Goal: Task Accomplishment & Management: Manage account settings

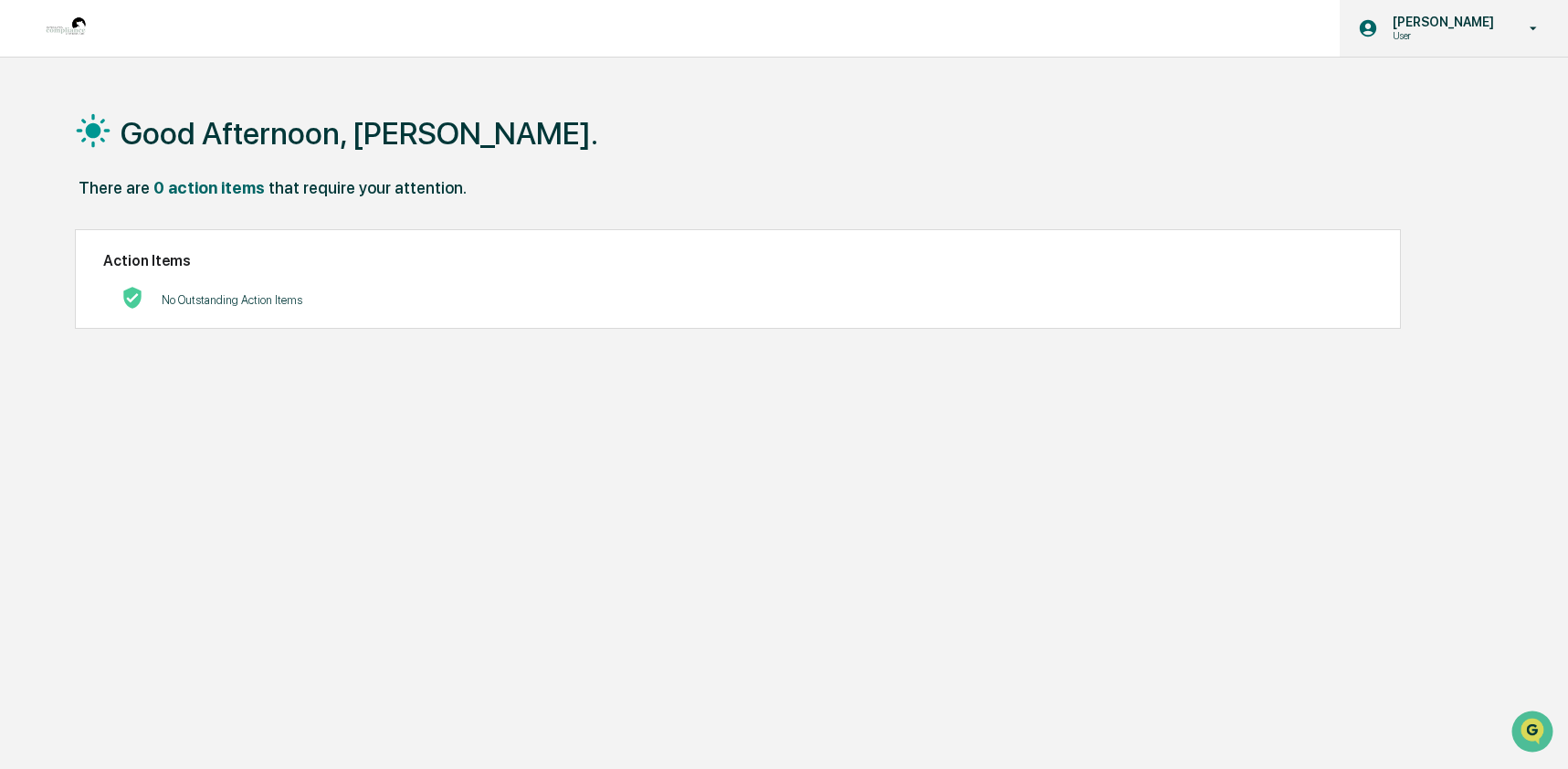
click at [1458, 40] on p "User" at bounding box center [1441, 36] width 126 height 13
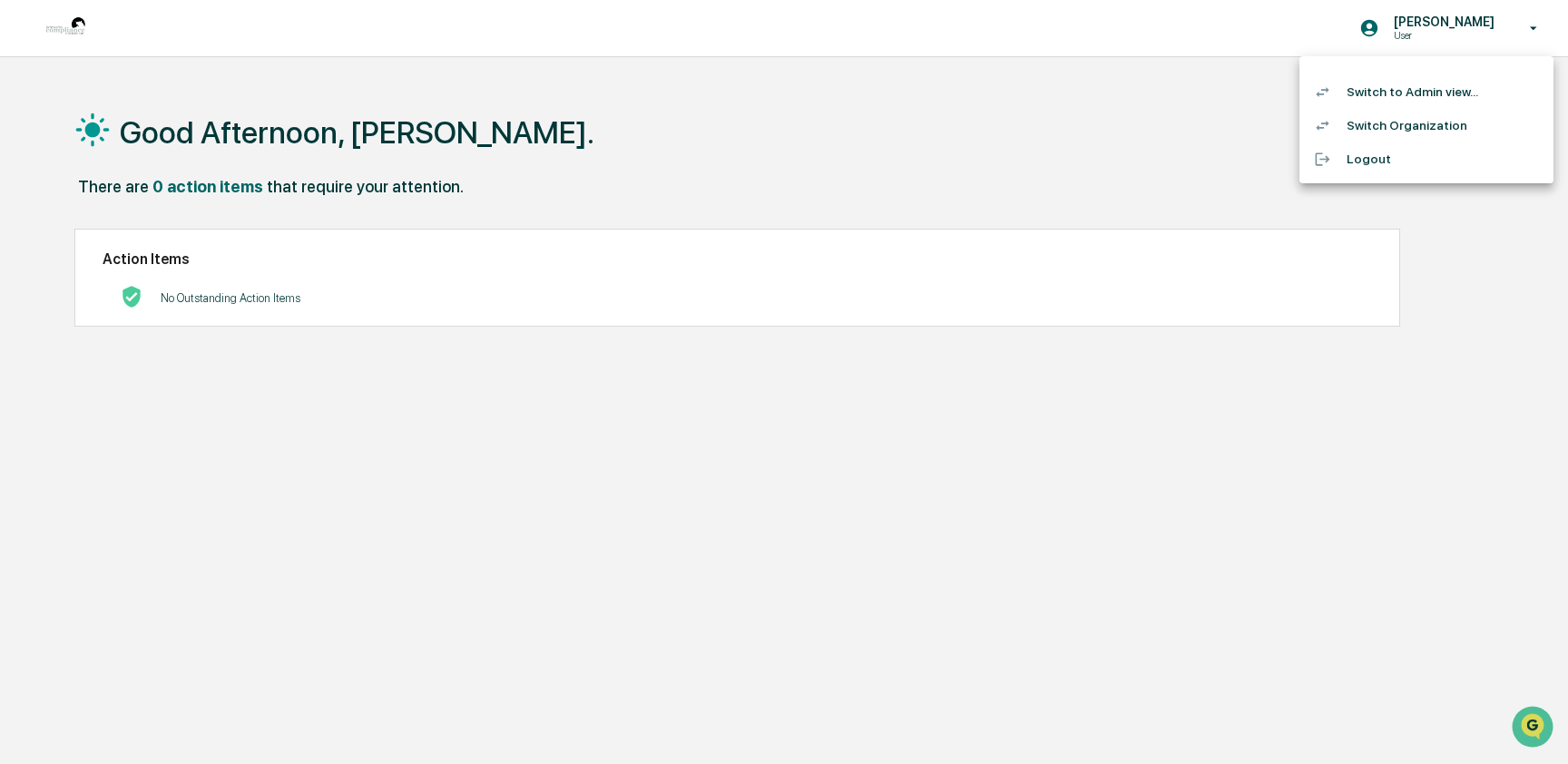
click at [1451, 84] on li "Switch to Admin view..." at bounding box center [1426, 92] width 254 height 34
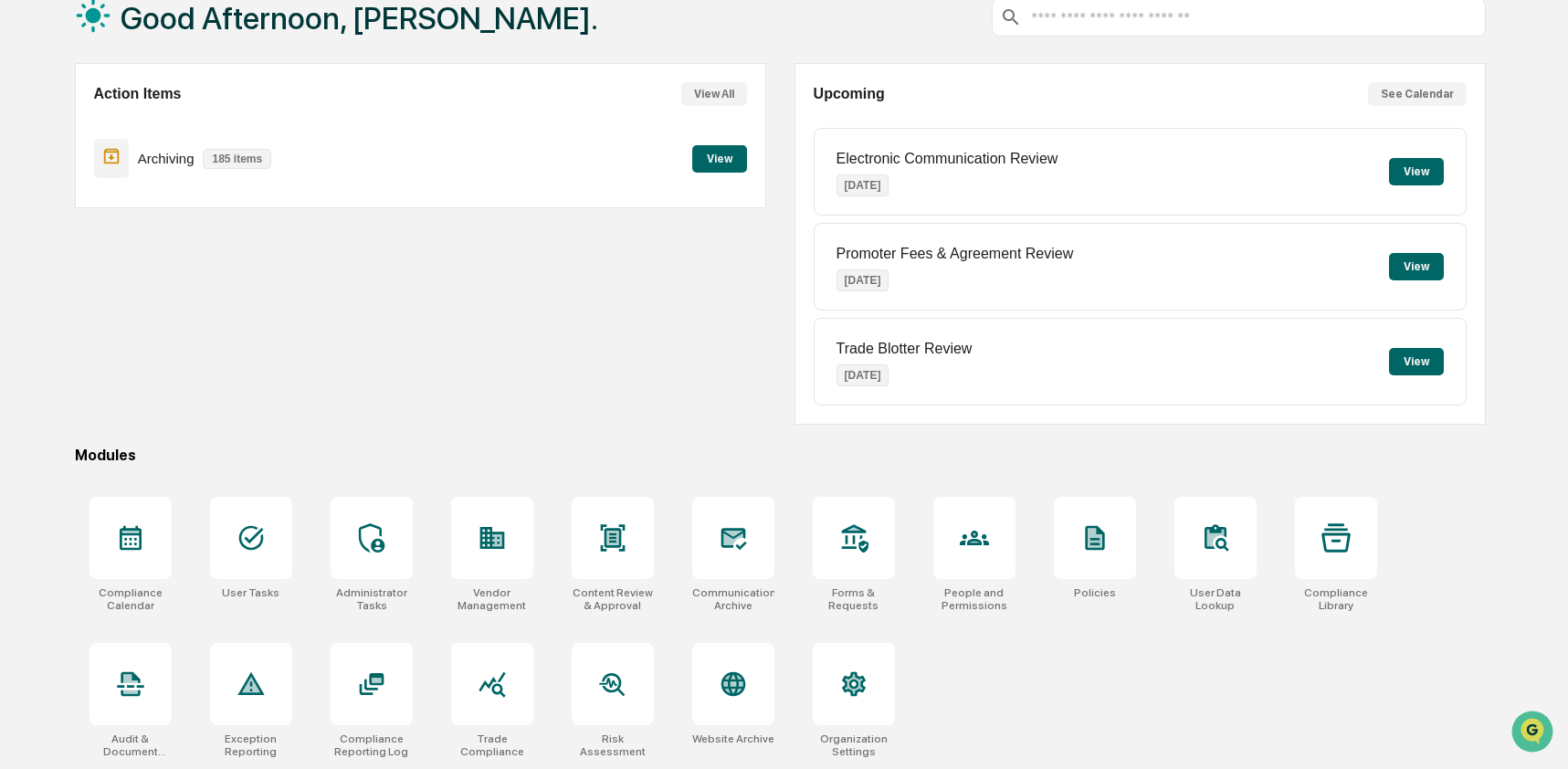
scroll to position [119, 0]
click at [742, 688] on icon at bounding box center [733, 684] width 24 height 24
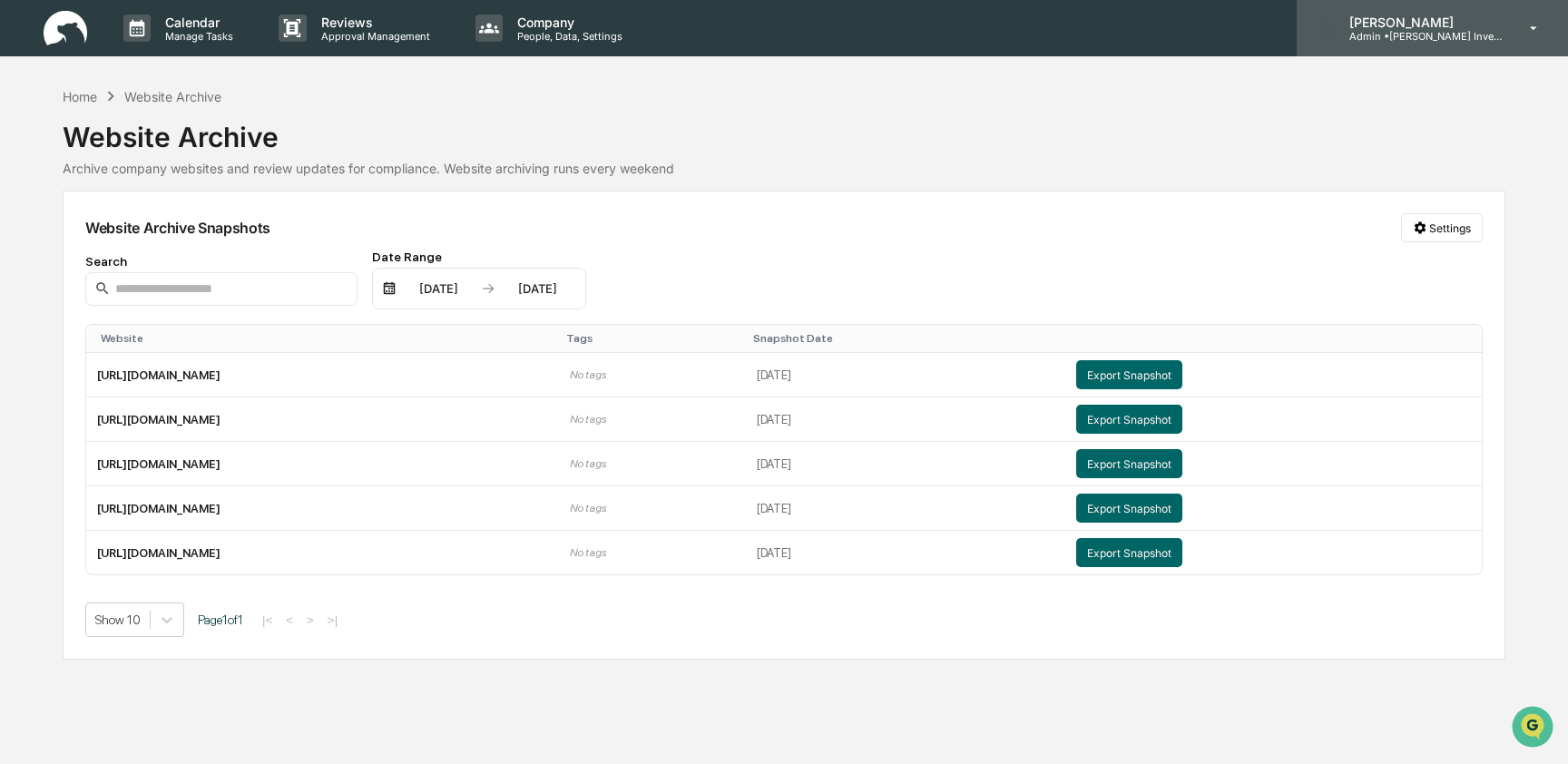
click at [1429, 37] on p "Admin • [PERSON_NAME] Investment Advisory" at bounding box center [1419, 36] width 169 height 13
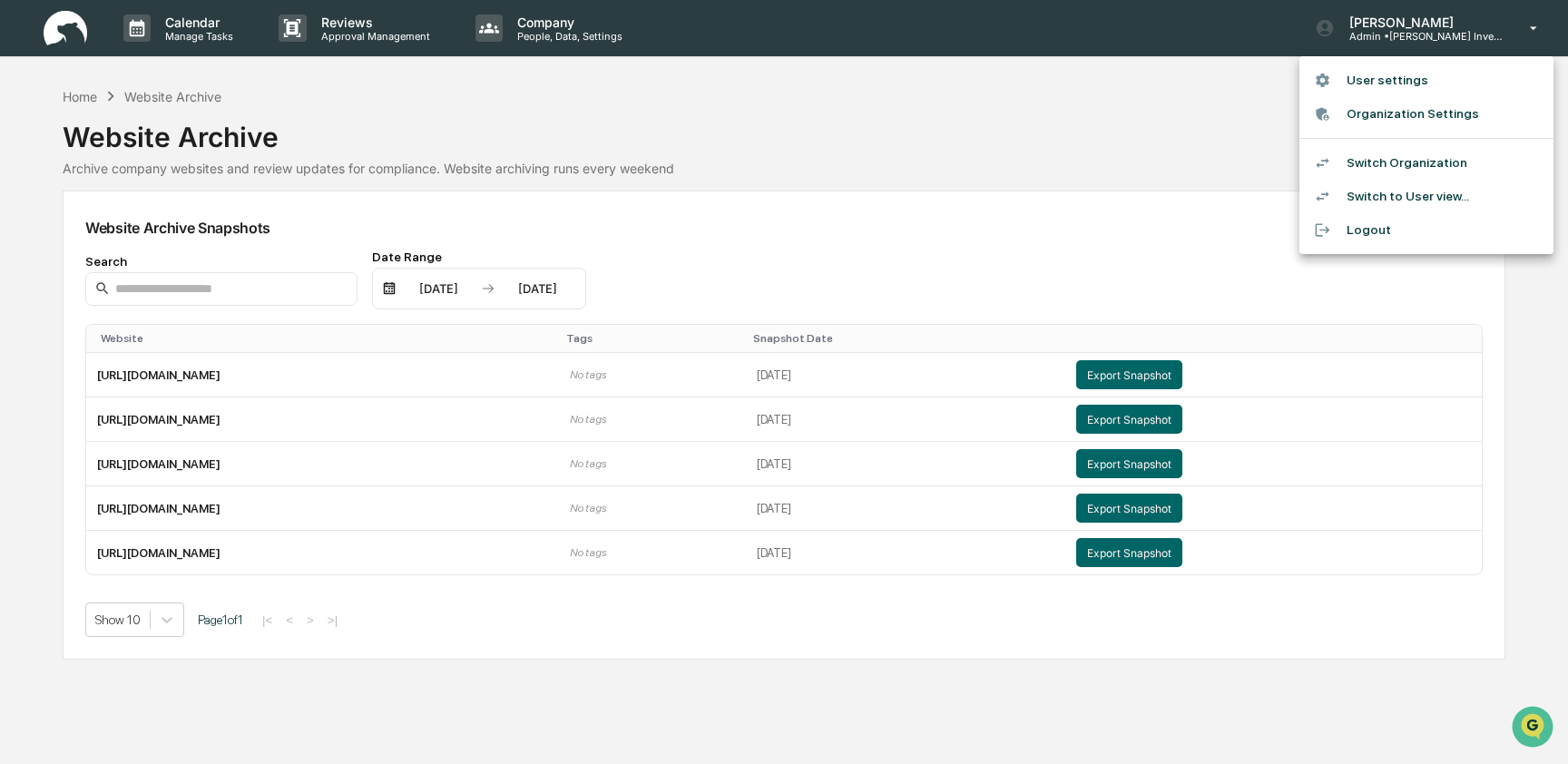
click at [1429, 158] on li "Switch Organization" at bounding box center [1426, 163] width 254 height 34
